Goal: Task Accomplishment & Management: Manage account settings

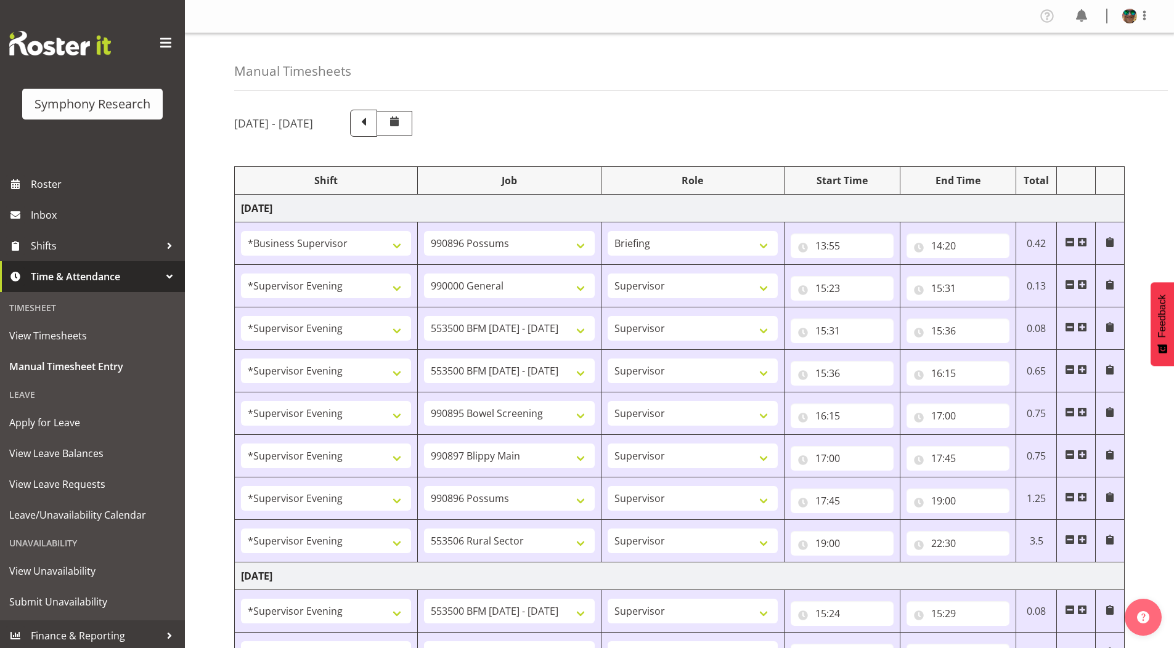
select select "1607"
select select "10633"
select select "297"
select select "4583"
select select "743"
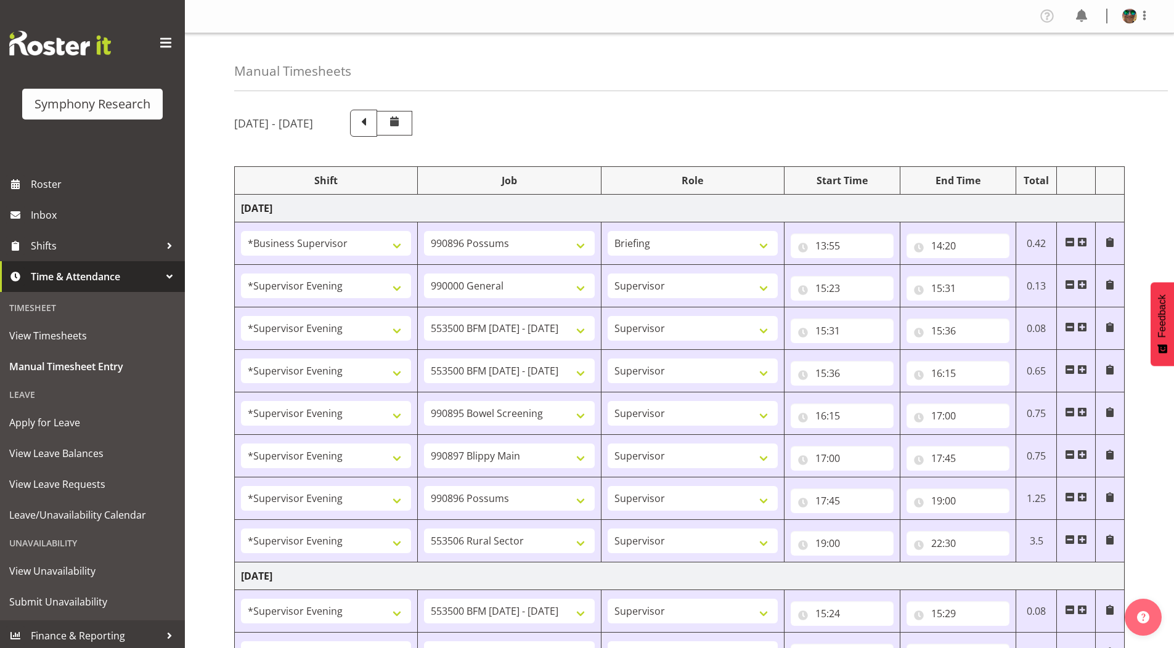
select select "4583"
select select "10242"
select select "4583"
select select "10242"
select select "4583"
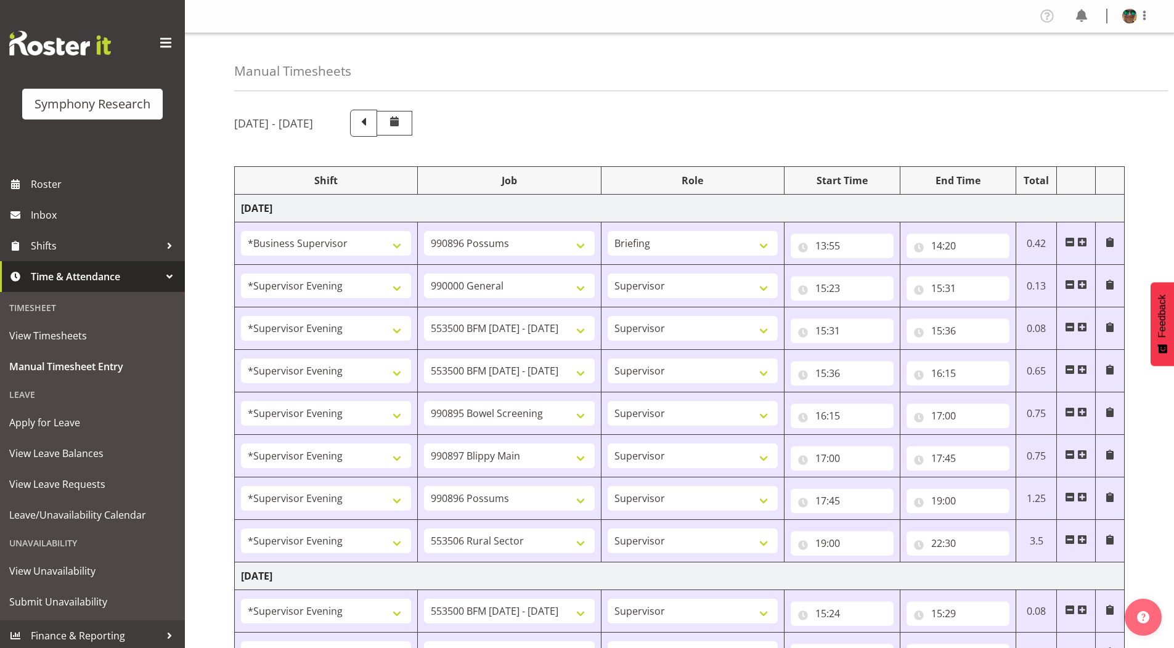
select select "10632"
select select "4583"
select select "10631"
select select "4583"
select select "10633"
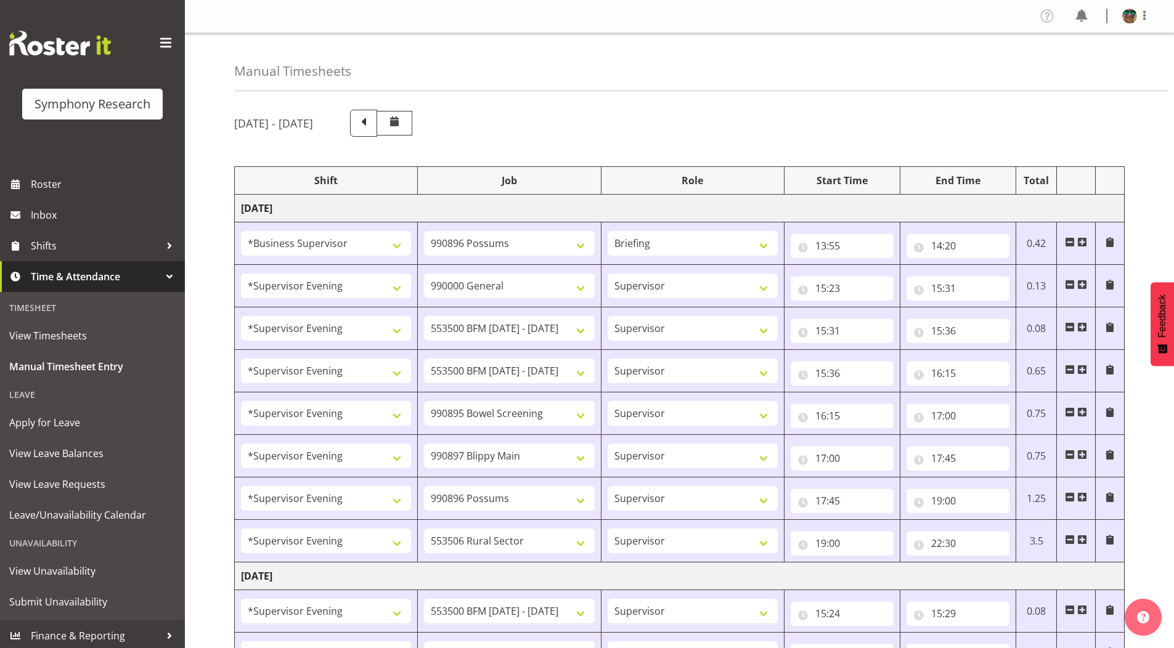
select select "4583"
select select "10587"
select select "4583"
select select "10242"
select select "4583"
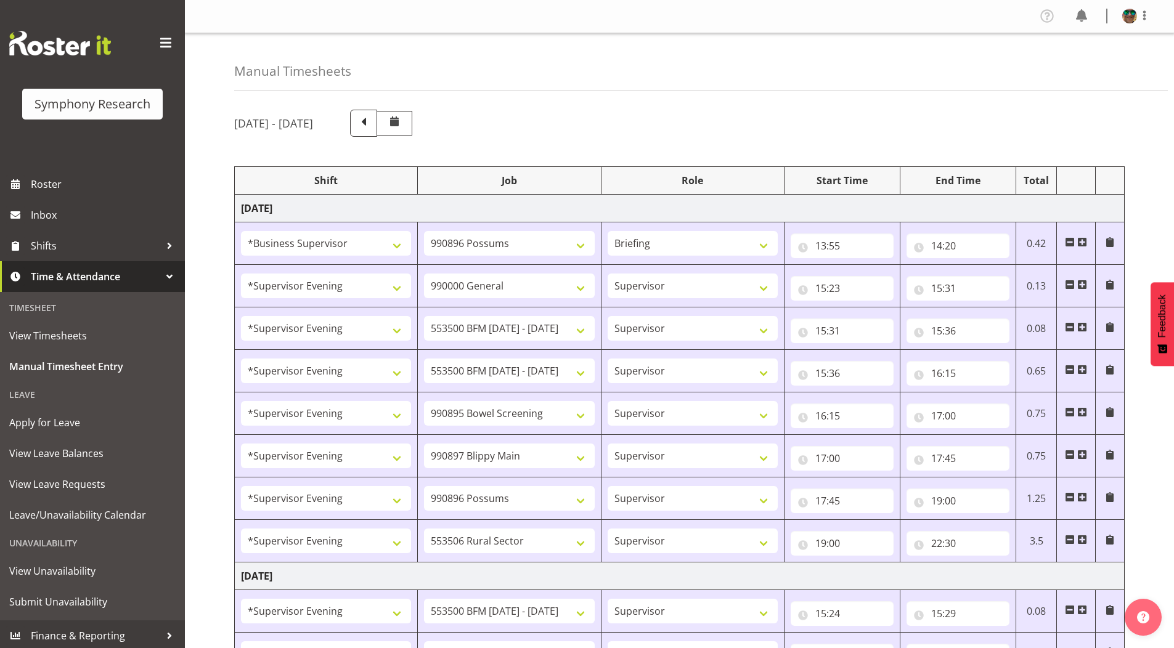
select select "10242"
select select "4583"
select select "9426"
select select "4583"
select select "10632"
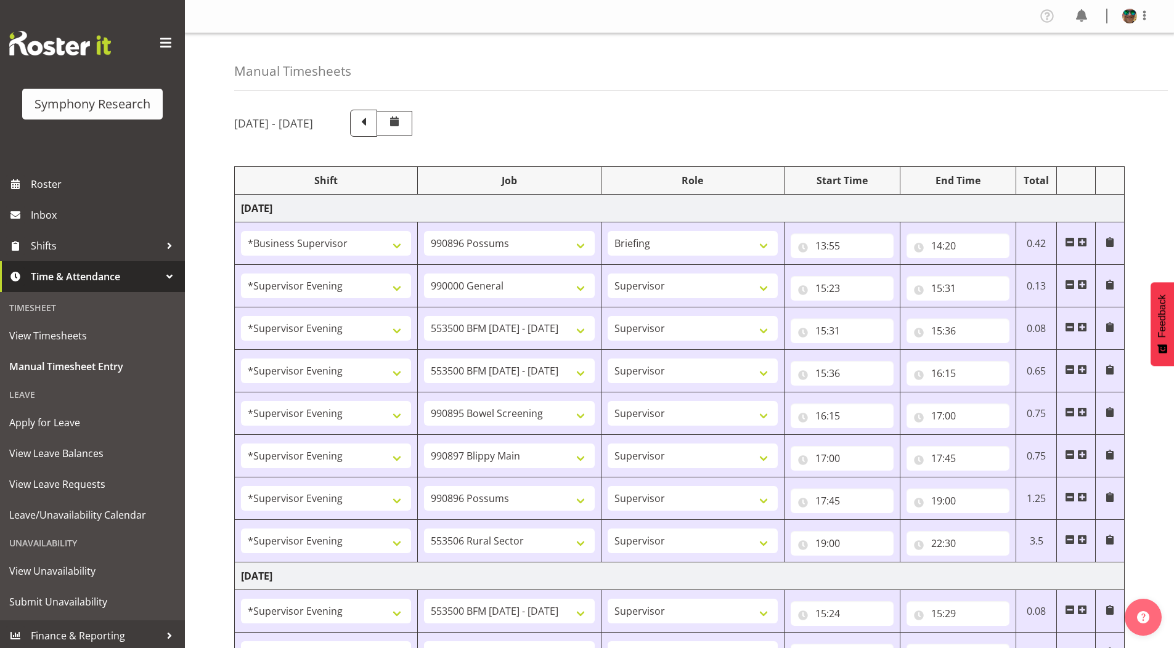
select select "4583"
select select "10631"
select select "4583"
select select "10633"
select select "4583"
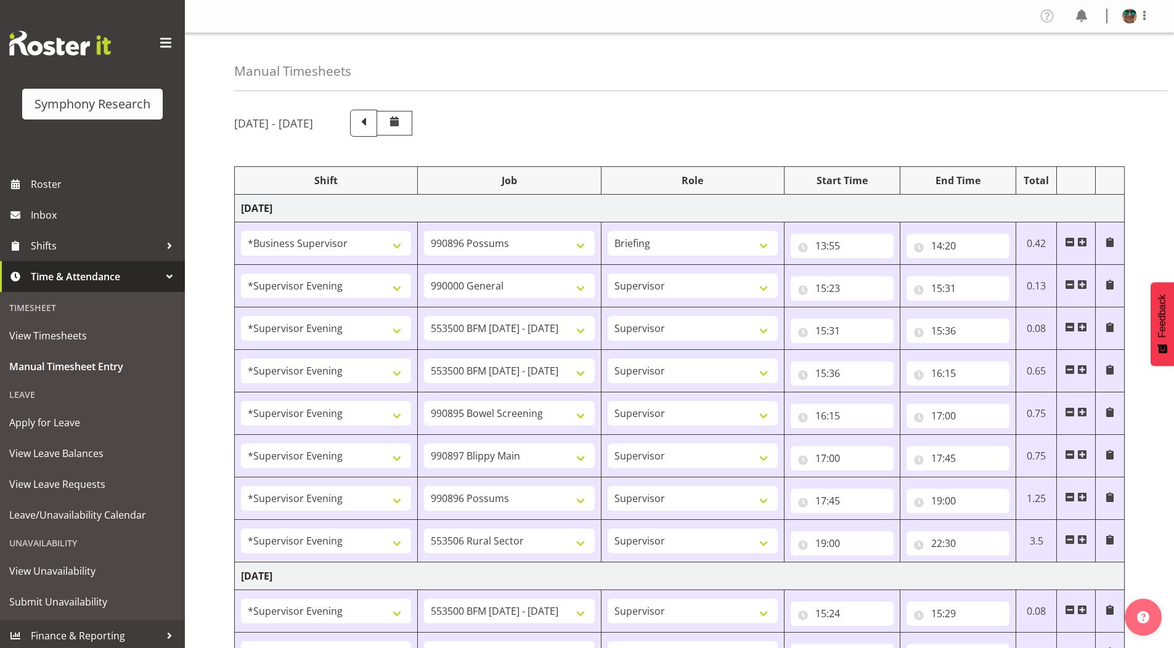
select select "10587"
select select "4583"
select select "743"
select select "4583"
select select "10242"
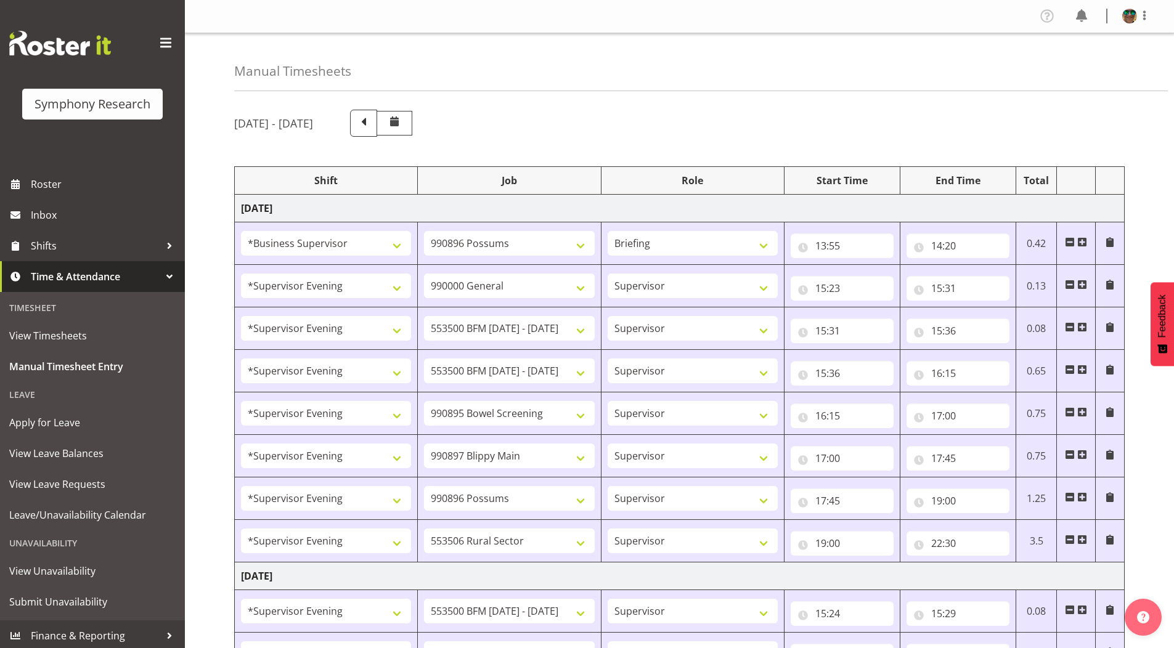
select select "4583"
select select "10242"
select select "4583"
select select "9426"
select select "4583"
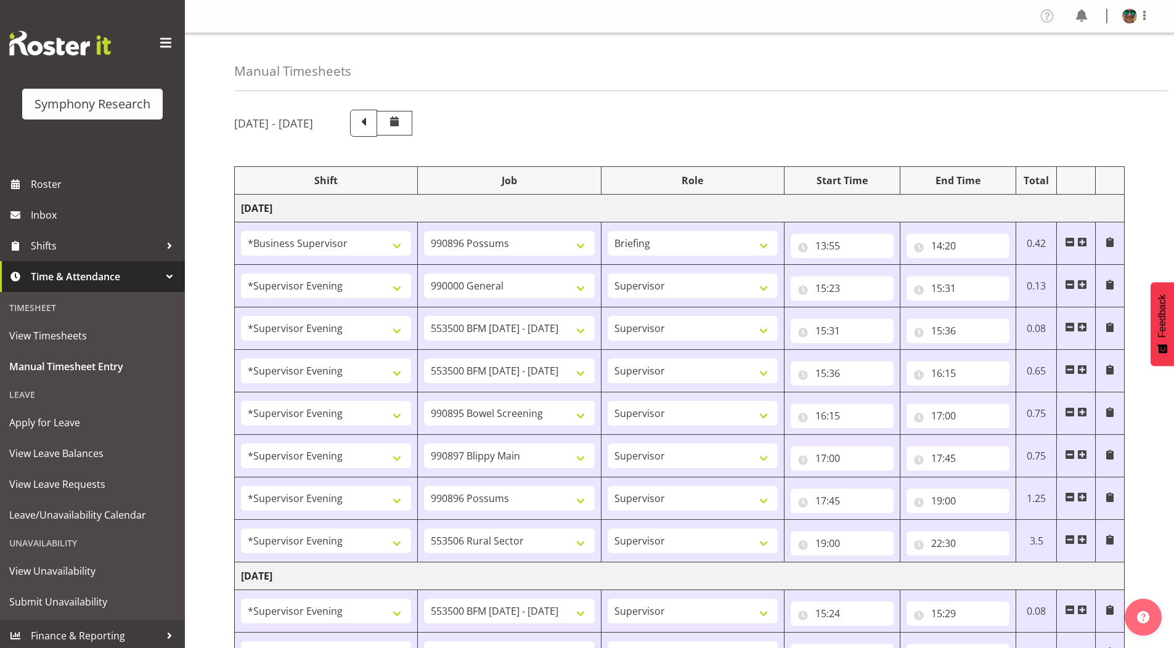
select select "10632"
select select "4583"
select select "10631"
select select "4583"
select select "10633"
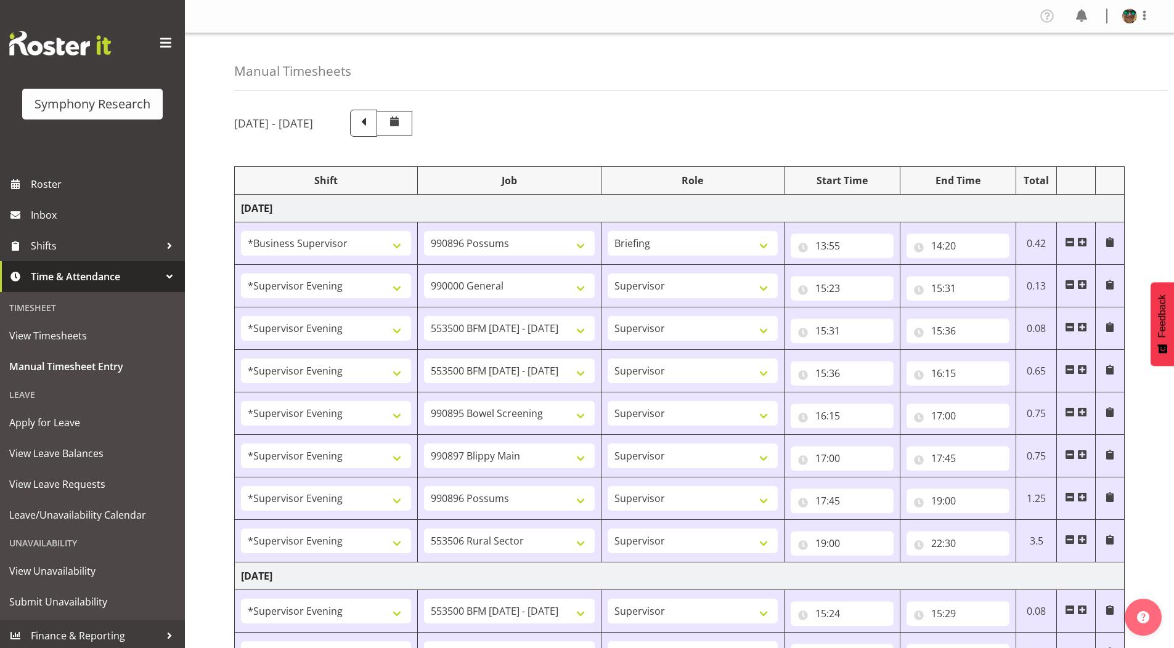
select select "4583"
select select "10575"
select select "4583"
select select "10587"
select select "4583"
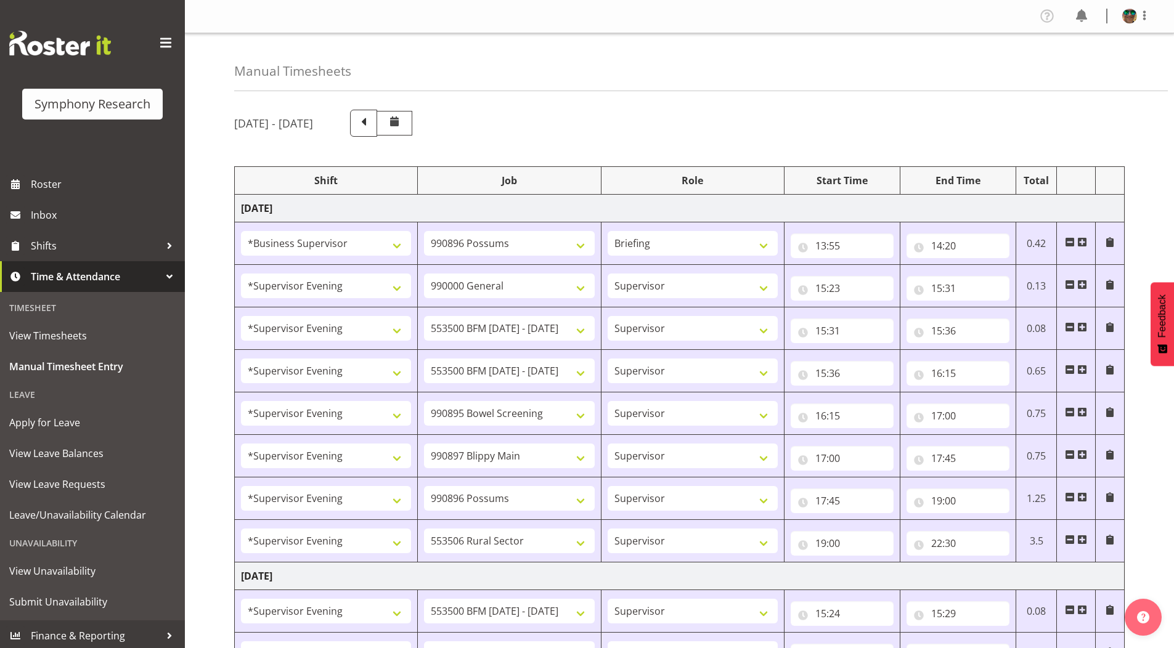
select select "10242"
select select "4583"
select select "10242"
select select "4583"
select select "9426"
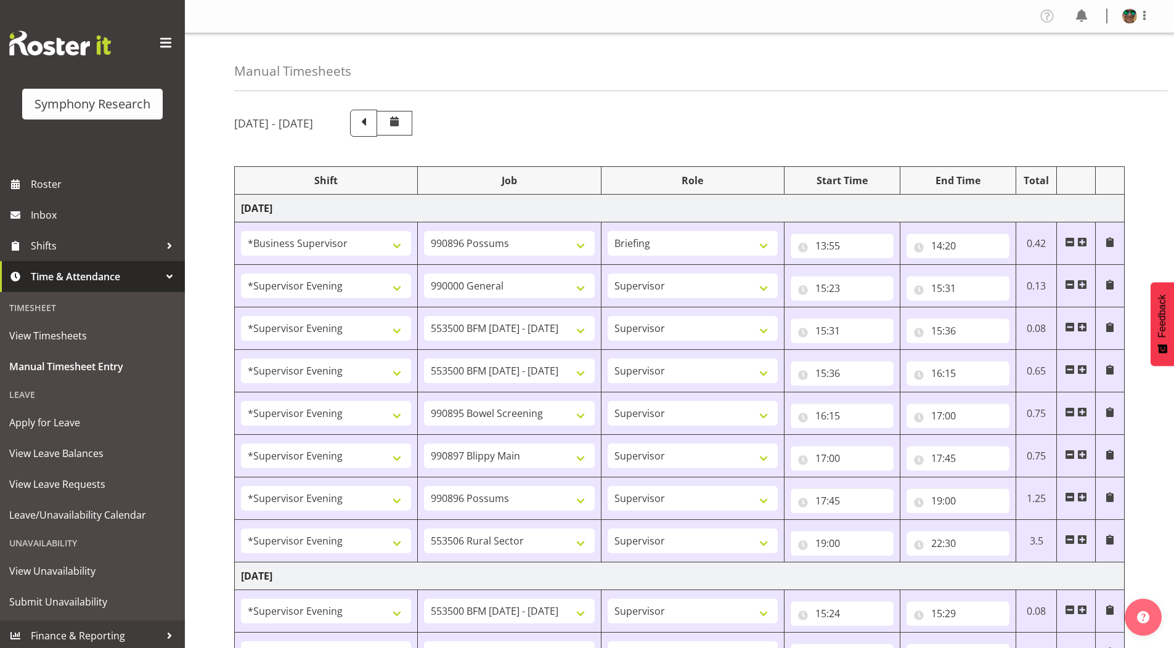
select select "4583"
select select "10632"
select select "4583"
select select "10631"
select select "4583"
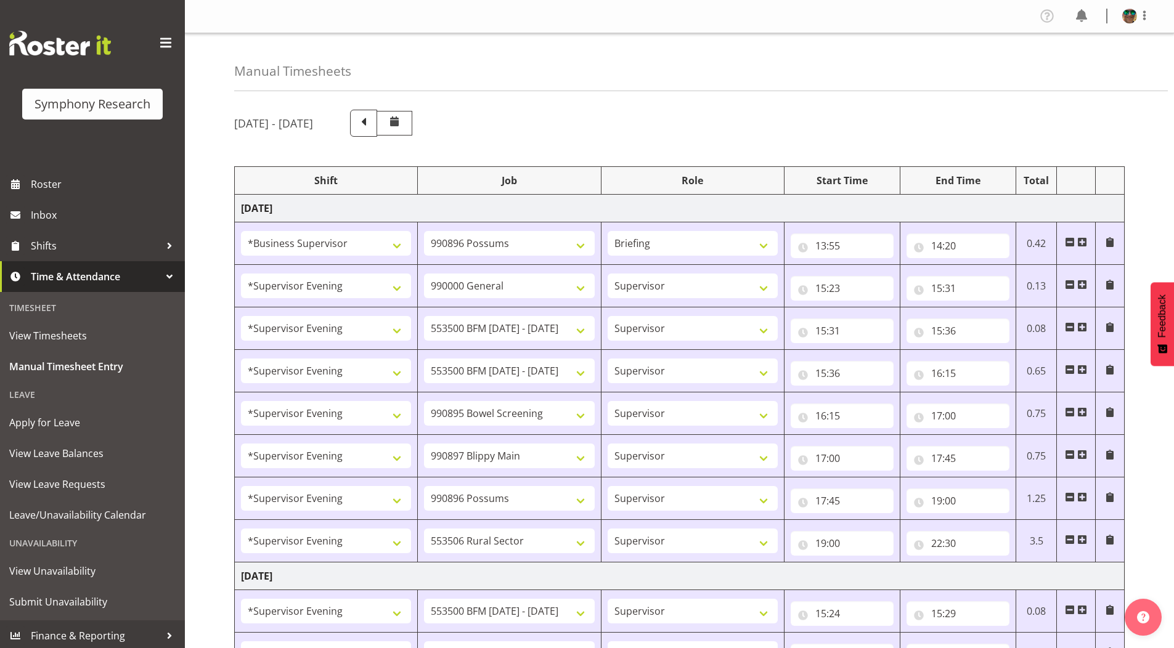
select select "10633"
select select "4583"
select select "10575"
select select "4583"
select select "10587"
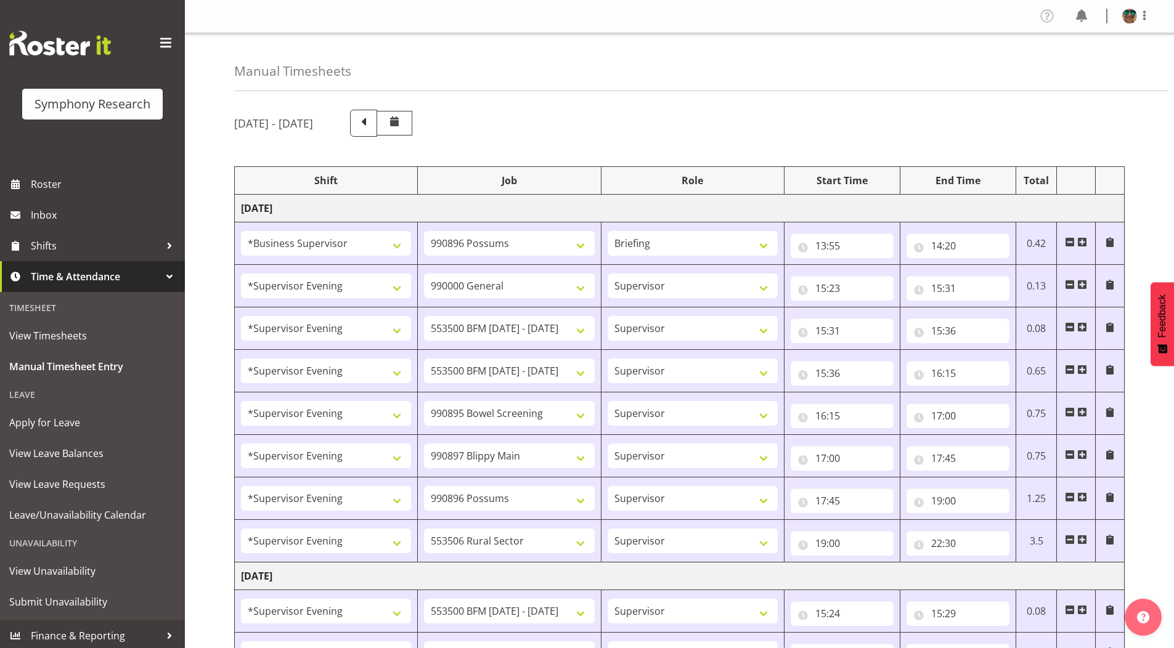
select select "19170"
select select "10242"
select select "19170"
select select "10242"
select select "19170"
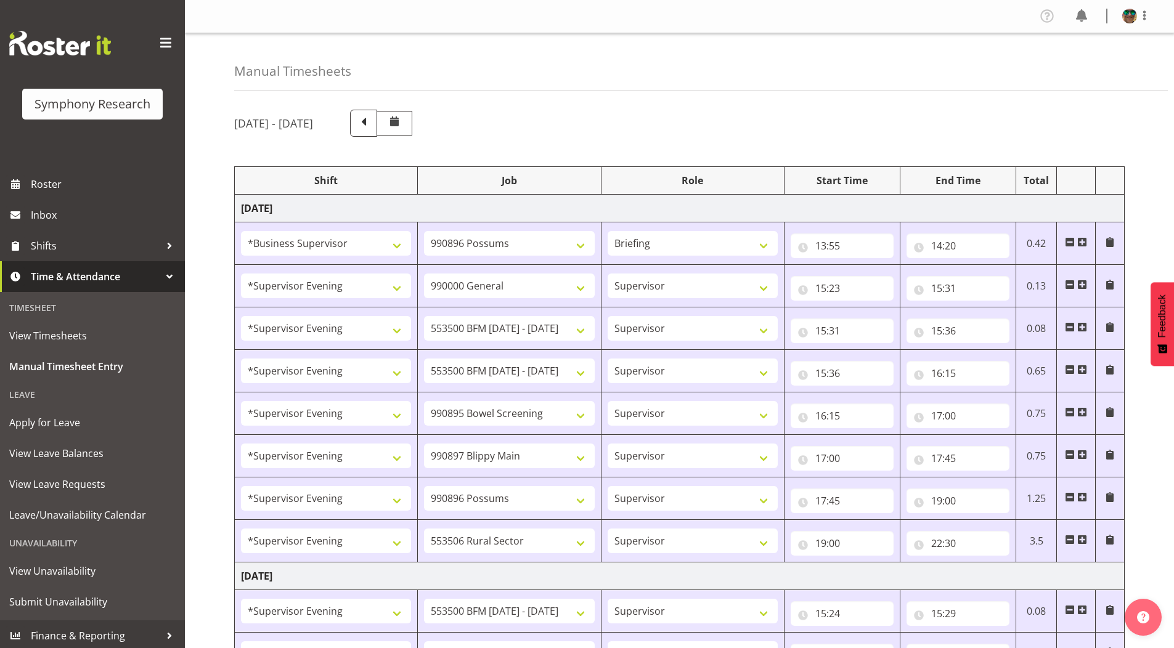
select select "9426"
select select "19170"
select select "10632"
select select "19170"
select select "10631"
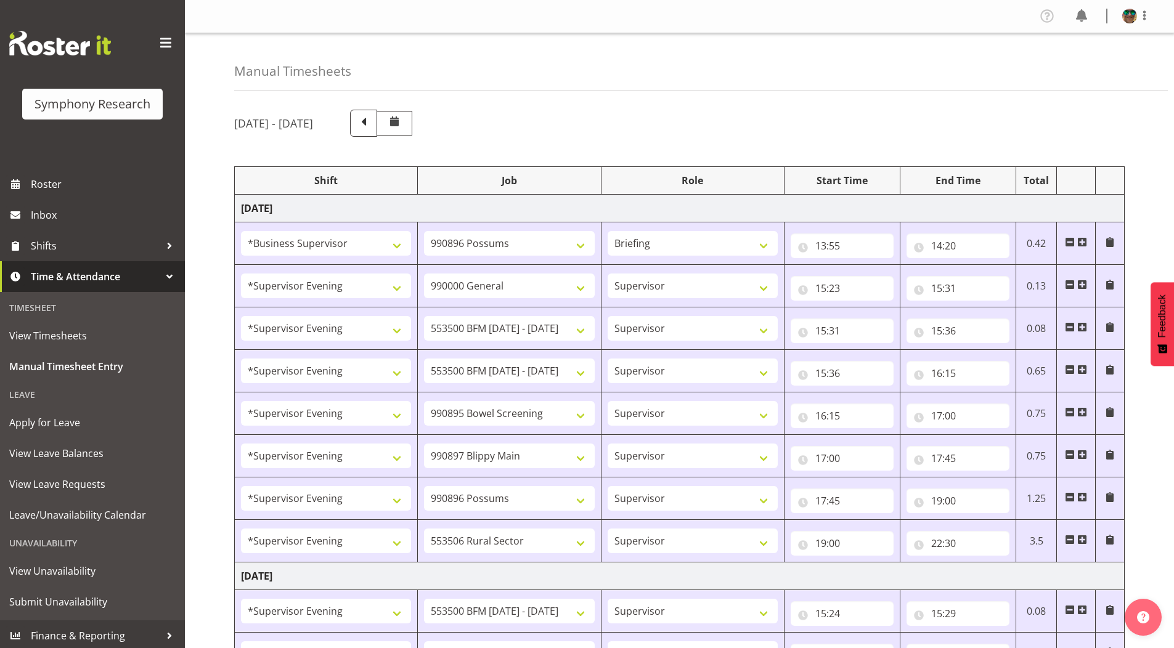
select select "19170"
select select "10633"
select select "19170"
select select "10575"
select select "19170"
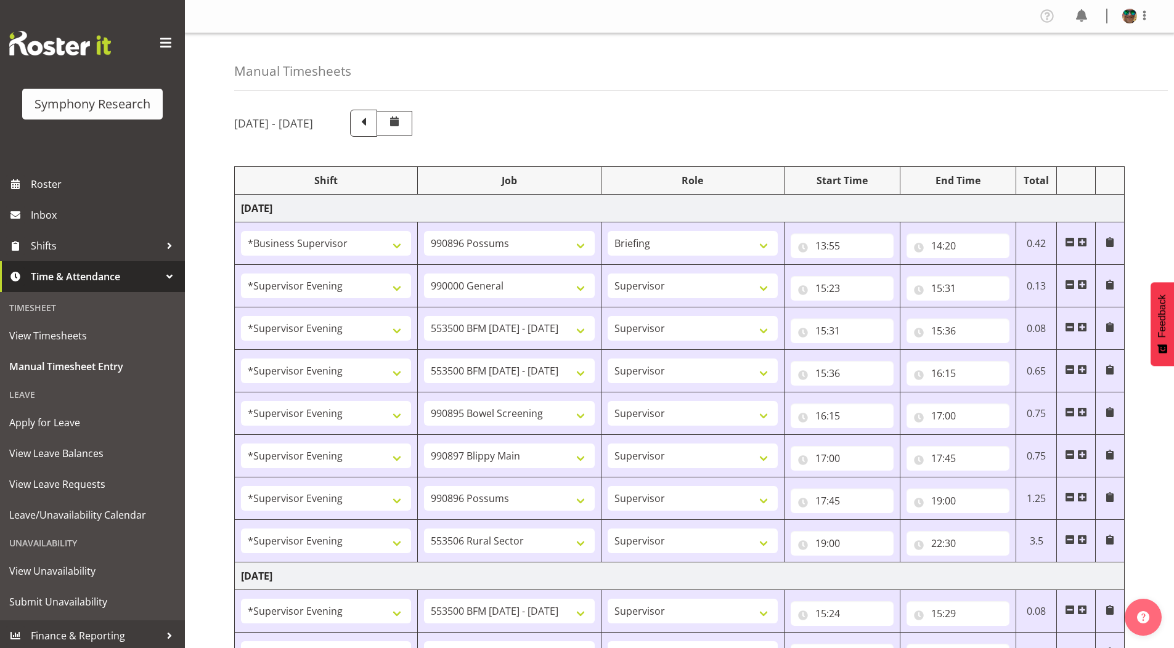
select select "10587"
select select "19170"
select select "9426"
select select "19170"
select select "10631"
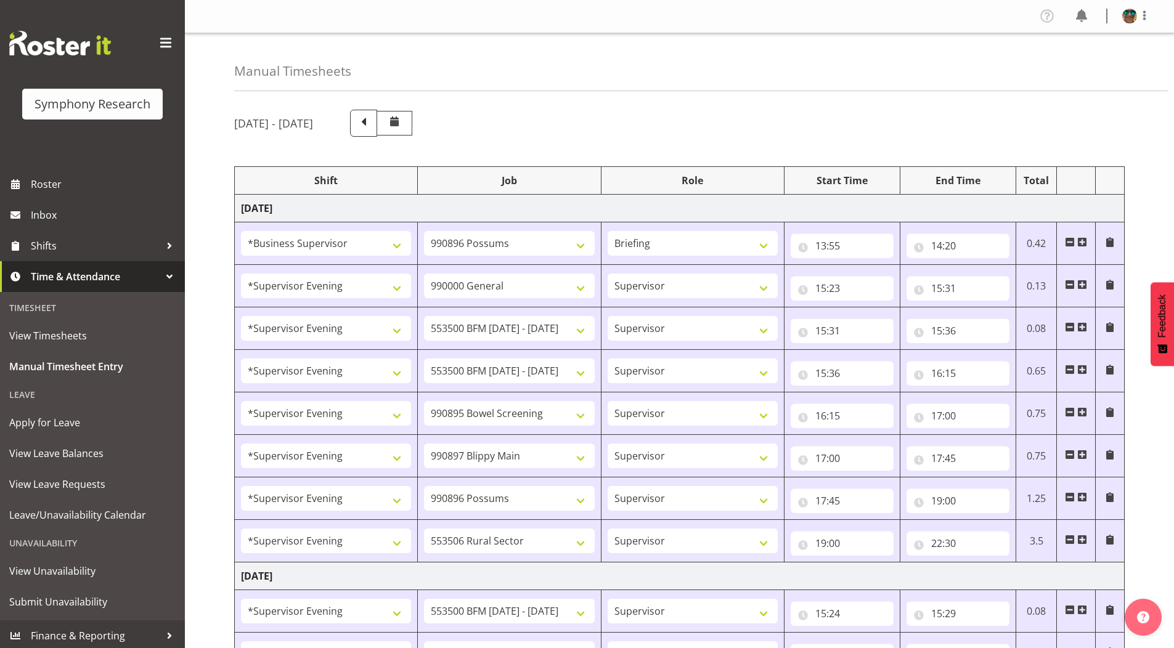
select select "19170"
select select "10633"
select select "19170"
select select "10575"
select select "19170"
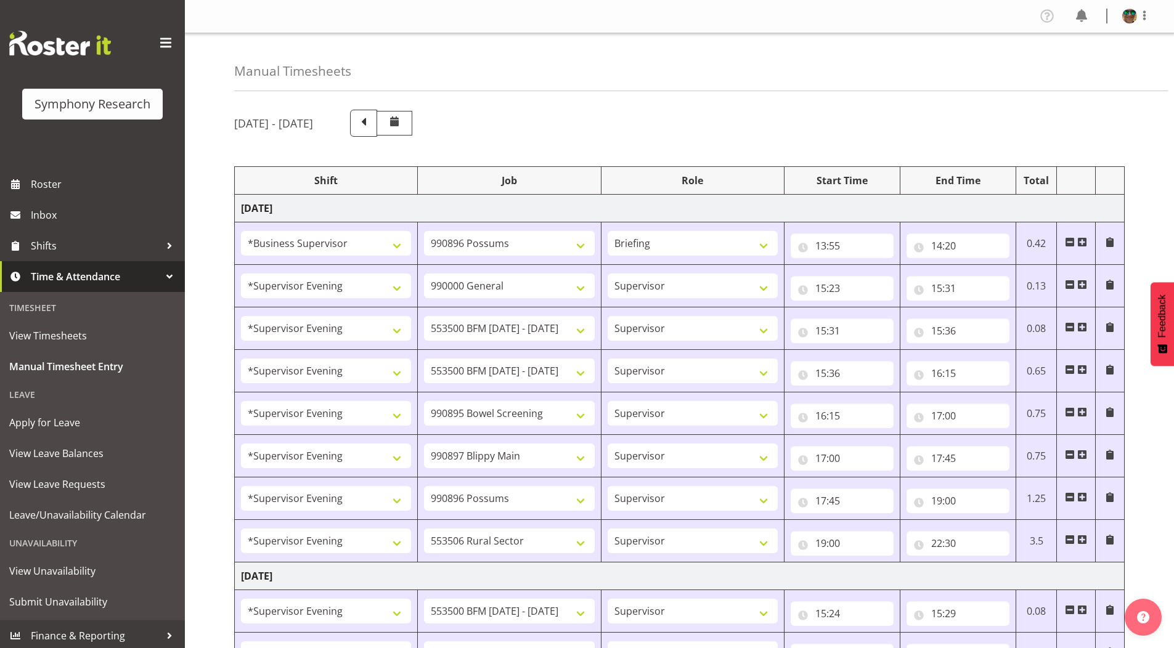
select select "10587"
